Goal: Check status: Check status

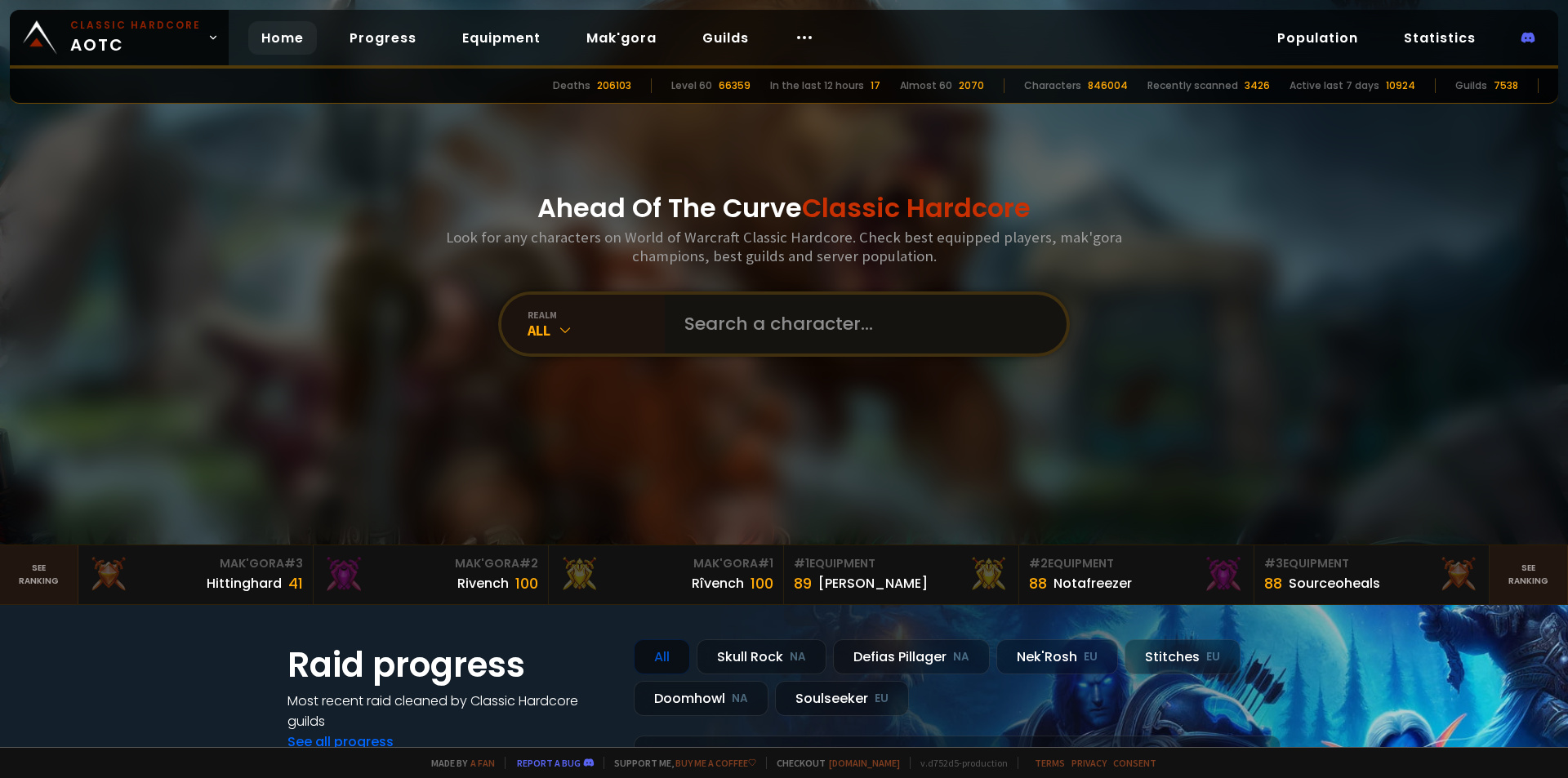
click at [768, 327] on input "text" at bounding box center [860, 324] width 373 height 58
type input "Tartiex"
click at [757, 318] on input "text" at bounding box center [860, 324] width 373 height 58
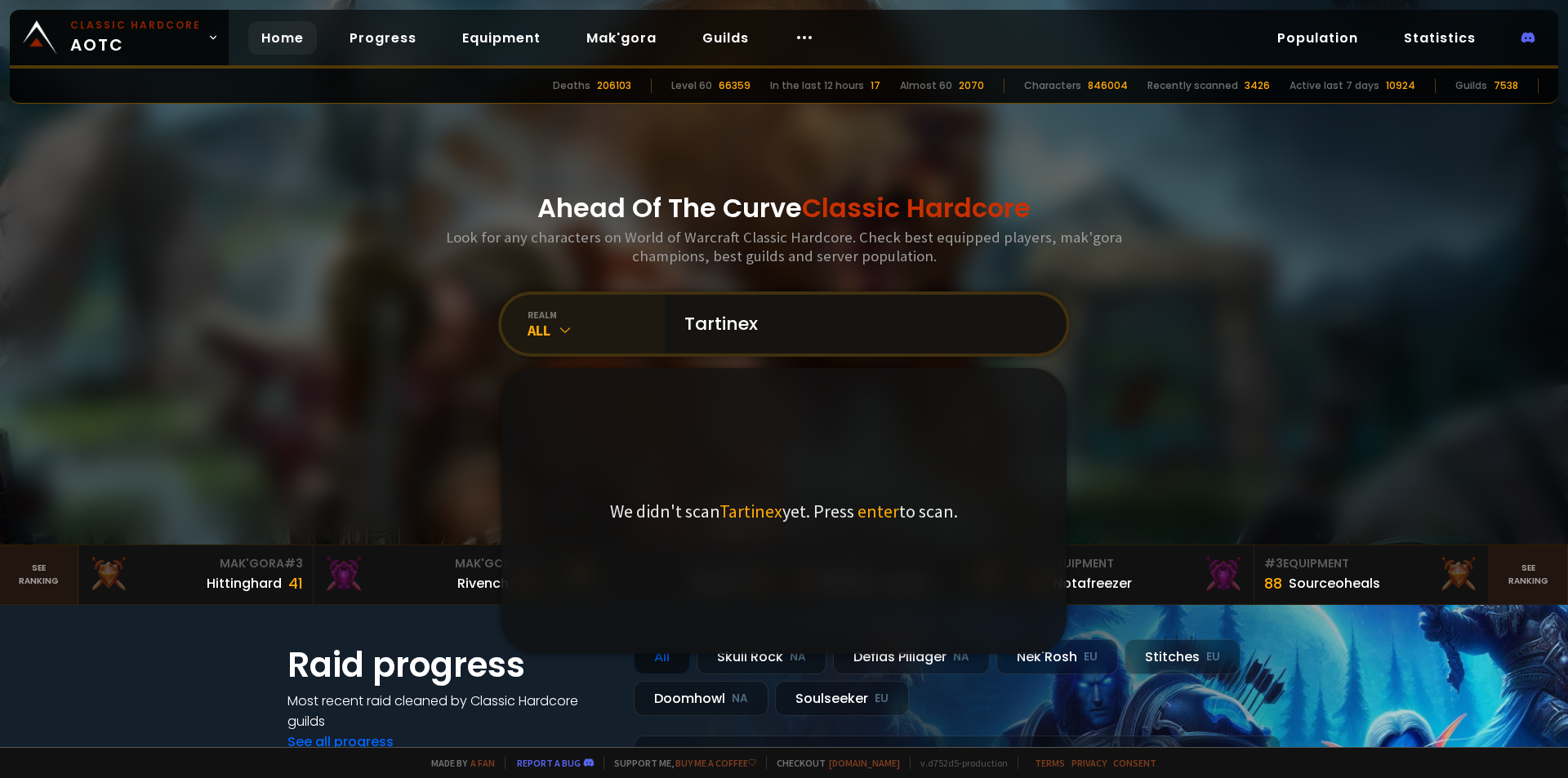
type input "Tartinex"
click at [564, 328] on icon at bounding box center [566, 330] width 17 height 17
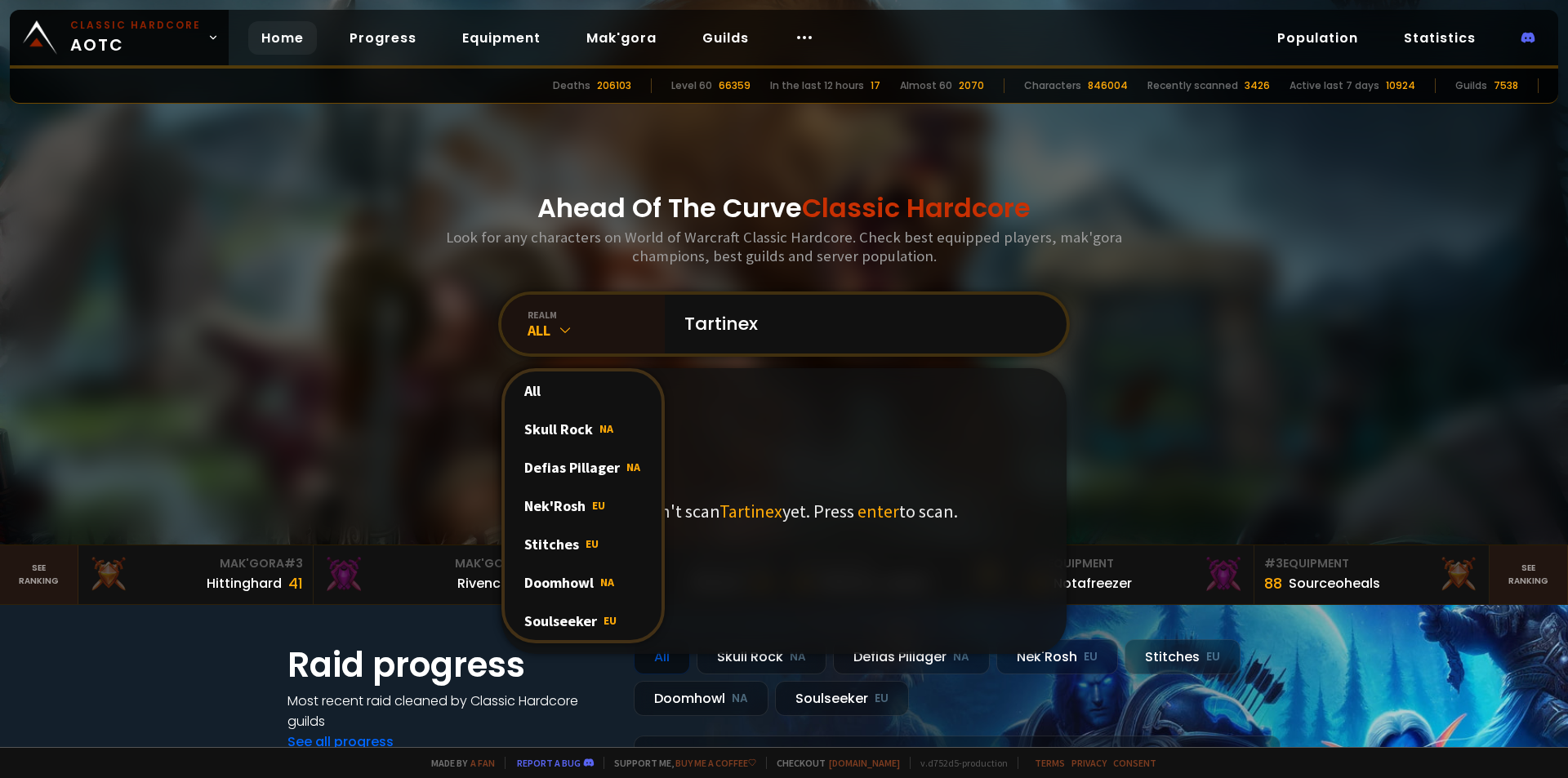
click at [604, 613] on span "EU" at bounding box center [610, 620] width 13 height 15
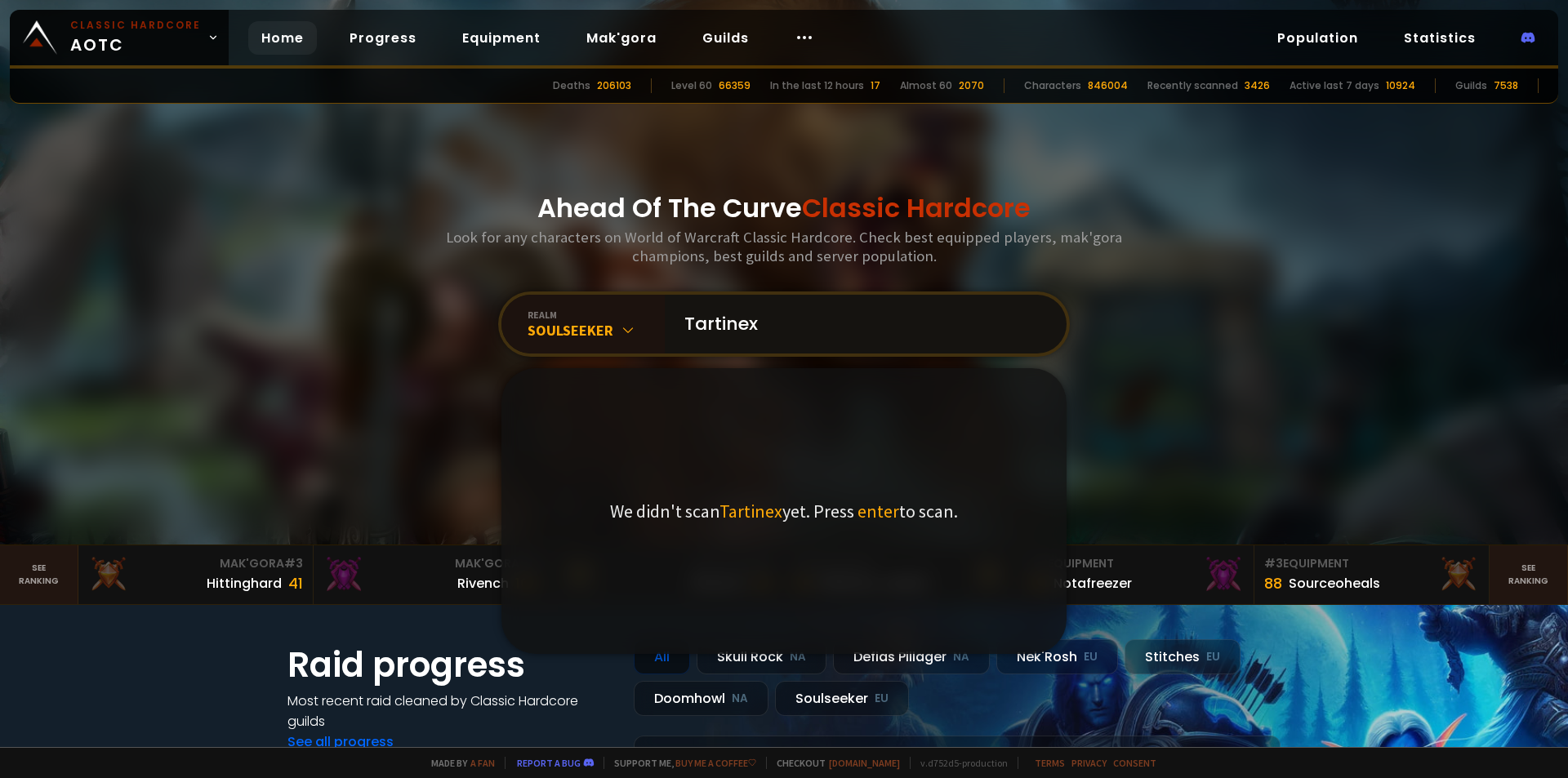
click at [792, 337] on input "Tartinex" at bounding box center [860, 324] width 373 height 58
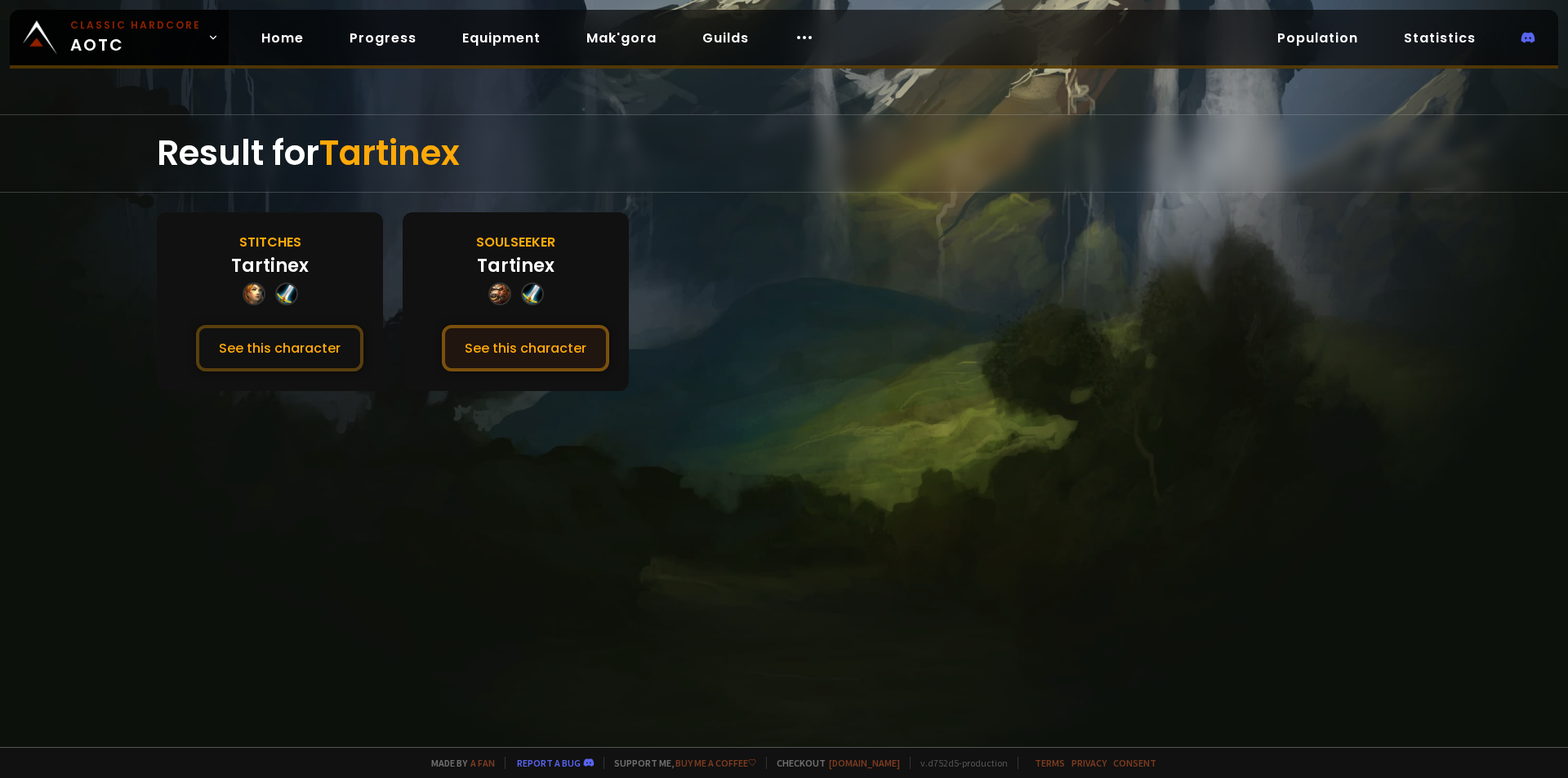
click at [516, 338] on button "See this character" at bounding box center [525, 348] width 168 height 46
